Goal: Transaction & Acquisition: Complete application form

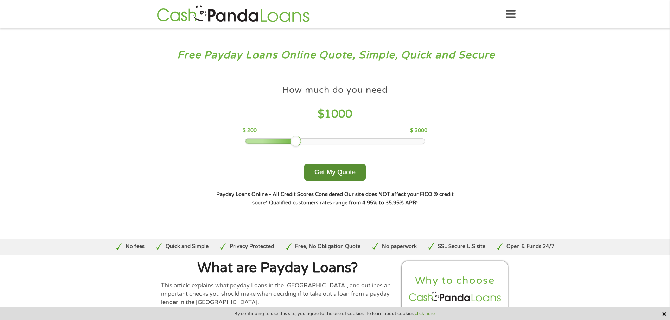
click at [347, 170] on button "Get My Quote" at bounding box center [335, 172] width 62 height 17
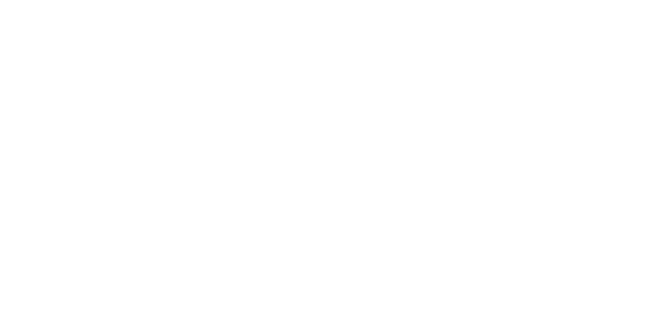
click at [0, 0] on html at bounding box center [0, 0] width 0 height 0
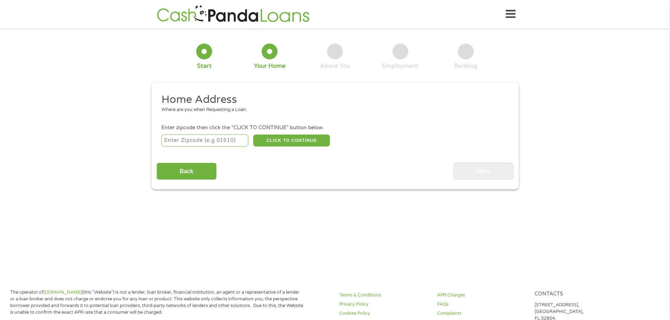
click at [214, 140] on input "number" at bounding box center [204, 141] width 87 height 12
type input "32141"
click at [289, 138] on button "CLICK TO CONTINUE" at bounding box center [291, 141] width 77 height 12
type input "32141"
type input "Edgewater"
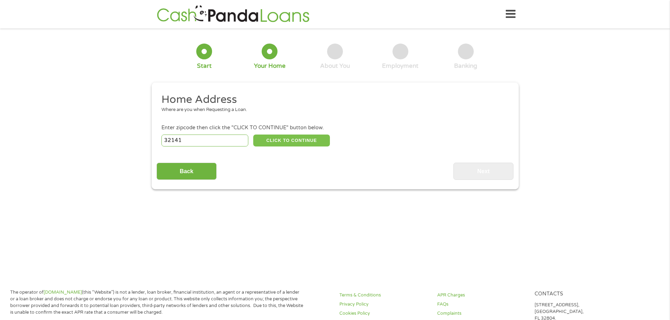
select select "[US_STATE]"
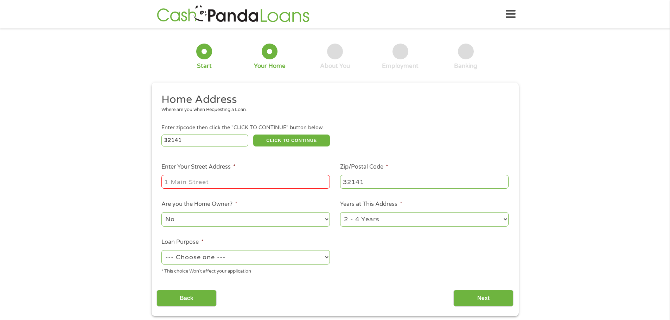
click at [237, 189] on input "Enter Your Street Address *" at bounding box center [245, 181] width 168 height 13
type input "206 [GEOGRAPHIC_DATA]"
click at [256, 259] on select "--- Choose one --- Pay Bills Debt Consolidation Home Improvement Major Purchase…" at bounding box center [245, 257] width 168 height 14
select select "paybills"
click at [161, 250] on select "--- Choose one --- Pay Bills Debt Consolidation Home Improvement Major Purchase…" at bounding box center [245, 257] width 168 height 14
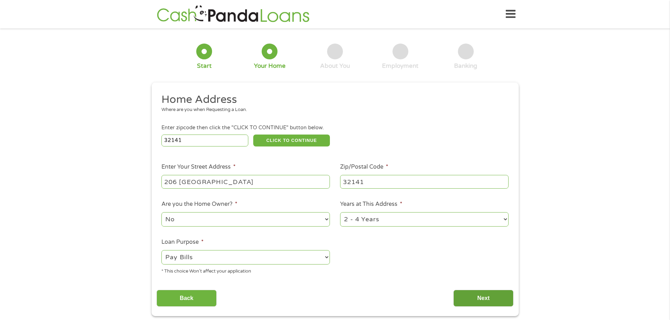
click at [481, 299] on input "Next" at bounding box center [483, 298] width 60 height 17
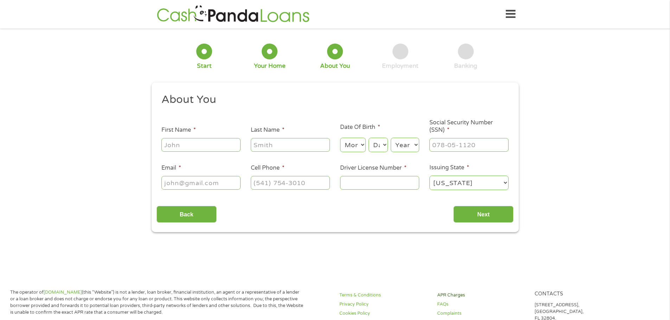
scroll to position [3, 3]
click at [172, 142] on input "First Name *" at bounding box center [200, 144] width 79 height 13
type input "[PERSON_NAME]"
click at [357, 148] on select "Month 1 2 3 4 5 6 7 8 9 10 11 12" at bounding box center [353, 145] width 26 height 14
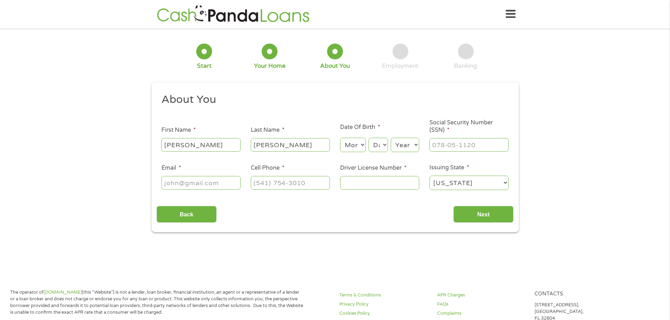
click at [340, 138] on select "Month 1 2 3 4 5 6 7 8 9 10 11 12" at bounding box center [353, 145] width 26 height 14
click at [359, 147] on select "Month 1 2 3 4 5 6 7 8 9 10 11 12" at bounding box center [353, 145] width 26 height 14
select select "10"
click at [340, 138] on select "Month 1 2 3 4 5 6 7 8 9 10 11 12" at bounding box center [353, 145] width 26 height 14
click at [380, 148] on select "Day 1 2 3 4 5 6 7 8 9 10 11 12 13 14 15 16 17 18 19 20 21 22 23 24 25 26 27 28 …" at bounding box center [378, 145] width 19 height 14
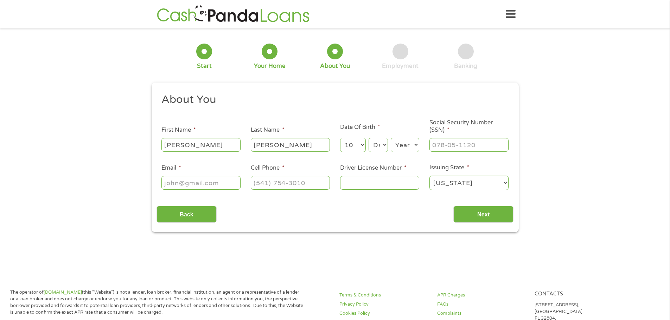
select select "24"
click at [369, 138] on select "Day 1 2 3 4 5 6 7 8 9 10 11 12 13 14 15 16 17 18 19 20 21 22 23 24 25 26 27 28 …" at bounding box center [378, 145] width 19 height 14
click at [408, 138] on select "Year [DATE] 2006 2005 2004 2003 2002 2001 2000 1999 1998 1997 1996 1995 1994 19…" at bounding box center [405, 145] width 28 height 14
select select "1981"
click at [391, 138] on select "Year [DATE] 2006 2005 2004 2003 2002 2001 2000 1999 1998 1997 1996 1995 1994 19…" at bounding box center [405, 145] width 28 height 14
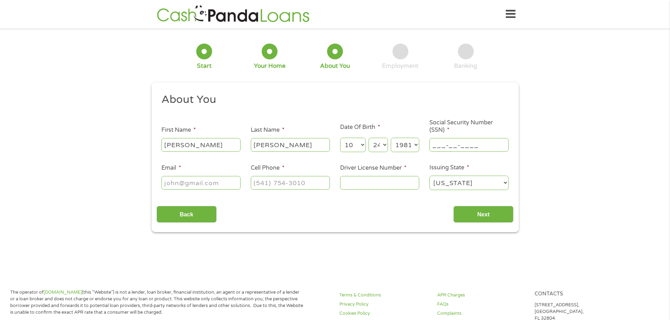
click at [447, 140] on input "___-__-____" at bounding box center [468, 144] width 79 height 13
type input "595-58-0340"
type input "[EMAIL_ADDRESS][DOMAIN_NAME]"
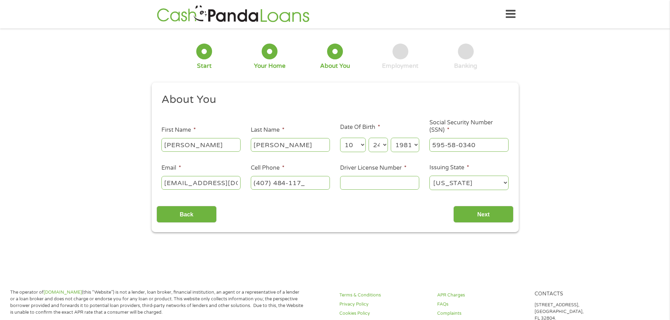
type input "[PHONE_NUMBER]"
type input "e460011580000"
click at [479, 214] on input "Next" at bounding box center [483, 214] width 60 height 17
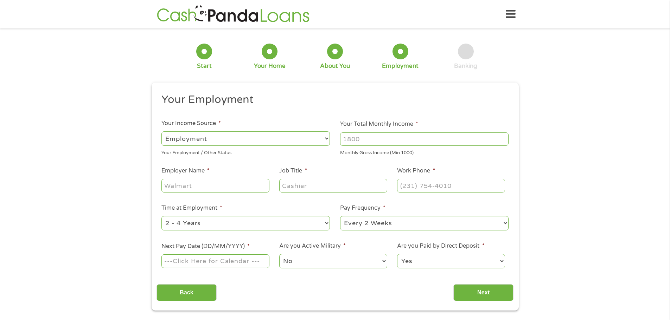
click at [376, 139] on input "Your Total Monthly Income *" at bounding box center [424, 139] width 168 height 13
type input "4460"
type input "[PERSON_NAME] carpets"
type input "accounts receivable"
type input "[PHONE_NUMBER]"
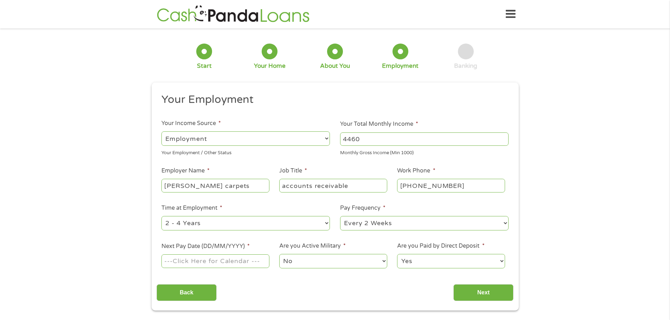
click at [284, 222] on select "--- Choose one --- 1 Year or less 1 - 2 Years 2 - 4 Years Over 4 Years" at bounding box center [245, 223] width 168 height 14
select select "60months"
click at [161, 216] on select "--- Choose one --- 1 Year or less 1 - 2 Years 2 - 4 Years Over 4 Years" at bounding box center [245, 223] width 168 height 14
click at [415, 221] on select "--- Choose one --- Every 2 Weeks Every Week Monthly Semi-Monthly" at bounding box center [424, 223] width 168 height 14
select select "weekly"
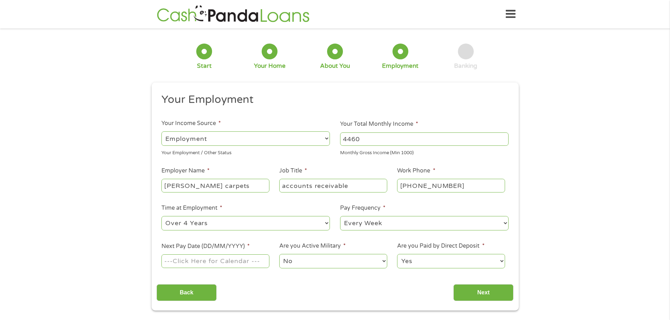
click at [340, 216] on select "--- Choose one --- Every 2 Weeks Every Week Monthly Semi-Monthly" at bounding box center [424, 223] width 168 height 14
click at [202, 265] on input "Next Pay Date (DD/MM/YYYY) *" at bounding box center [215, 261] width 108 height 13
type input "[DATE]"
click at [324, 256] on select "No Yes" at bounding box center [333, 261] width 108 height 14
click at [322, 260] on select "No Yes" at bounding box center [333, 261] width 108 height 14
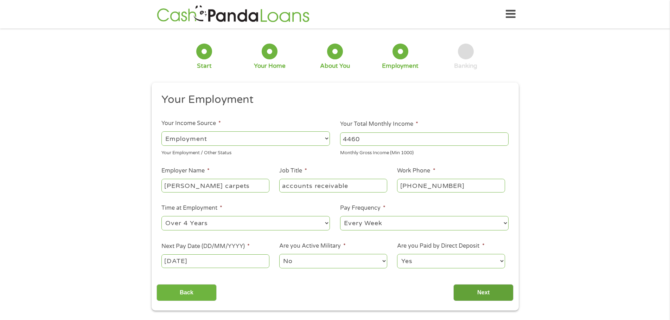
click at [478, 294] on input "Next" at bounding box center [483, 293] width 60 height 17
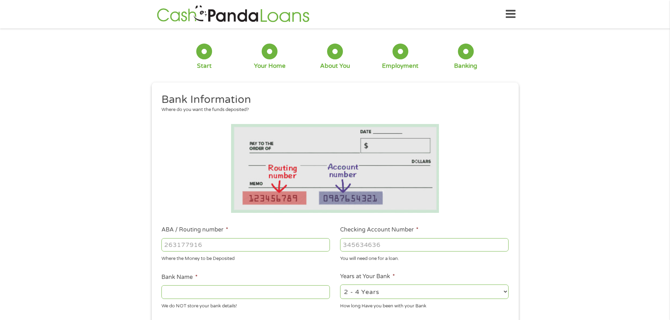
click at [270, 239] on input "ABA / Routing number *" at bounding box center [245, 244] width 168 height 13
type input "256074974"
type input "NAVY FEDERAL CREDIT UNION"
type input "256074974"
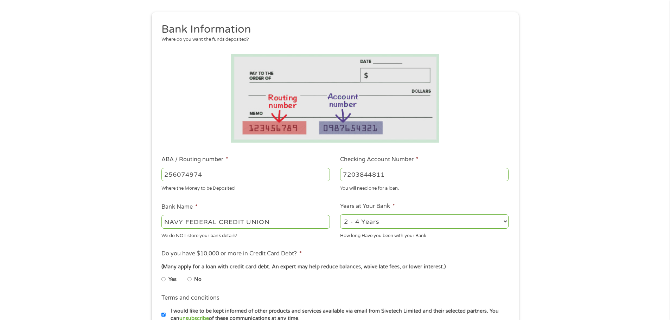
type input "7203844811"
click at [378, 223] on select "2 - 4 Years 6 - 12 Months 1 - 2 Years Over 4 Years" at bounding box center [424, 222] width 168 height 14
click at [340, 215] on select "2 - 4 Years 6 - 12 Months 1 - 2 Years Over 4 Years" at bounding box center [424, 222] width 168 height 14
click at [365, 226] on select "2 - 4 Years 6 - 12 Months 1 - 2 Years Over 4 Years" at bounding box center [424, 222] width 168 height 14
click at [340, 215] on select "2 - 4 Years 6 - 12 Months 1 - 2 Years Over 4 Years" at bounding box center [424, 222] width 168 height 14
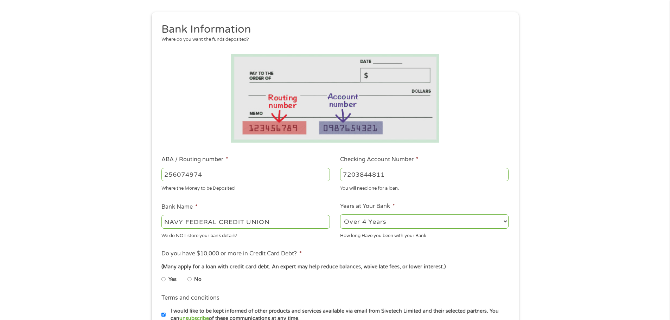
click at [365, 222] on select "2 - 4 Years 6 - 12 Months 1 - 2 Years Over 4 Years" at bounding box center [424, 222] width 168 height 14
select select "12months"
click at [340, 215] on select "2 - 4 Years 6 - 12 Months 1 - 2 Years Over 4 Years" at bounding box center [424, 222] width 168 height 14
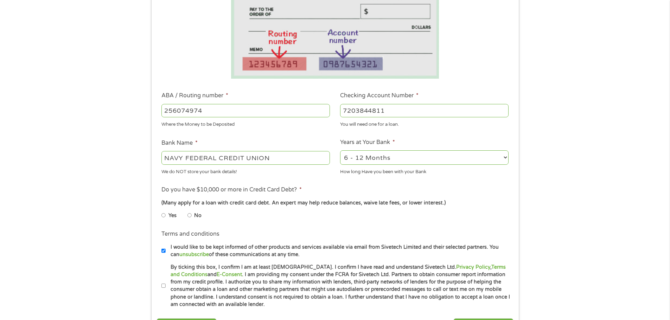
scroll to position [141, 0]
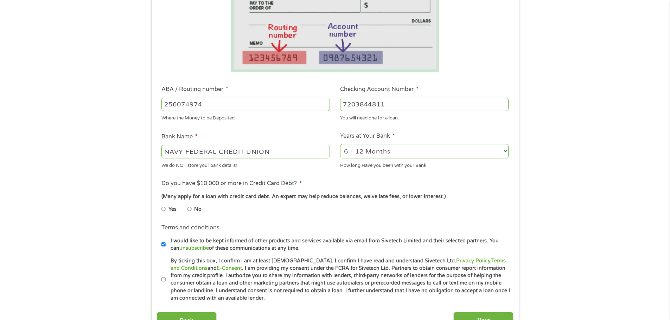
click at [193, 210] on li "No" at bounding box center [199, 210] width 25 height 14
click at [190, 209] on input "No" at bounding box center [189, 209] width 4 height 11
radio input "true"
click at [164, 279] on input "By ticking this box, I confirm I am at least [DEMOGRAPHIC_DATA]. I confirm I ha…" at bounding box center [163, 279] width 4 height 11
checkbox input "true"
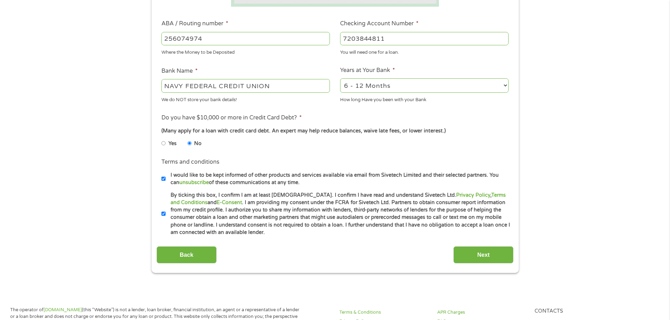
scroll to position [211, 0]
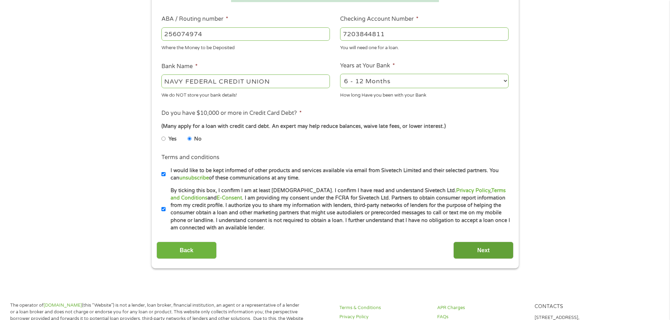
click at [472, 250] on input "Next" at bounding box center [483, 250] width 60 height 17
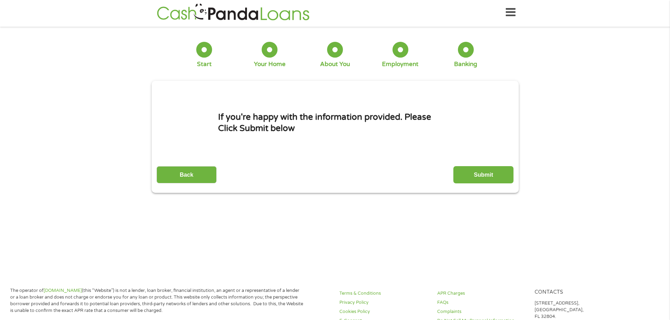
scroll to position [0, 0]
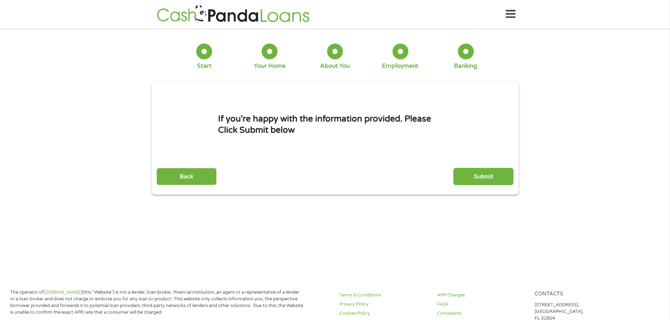
click at [472, 181] on input "Submit" at bounding box center [483, 176] width 60 height 17
